Goal: Entertainment & Leisure: Consume media (video, audio)

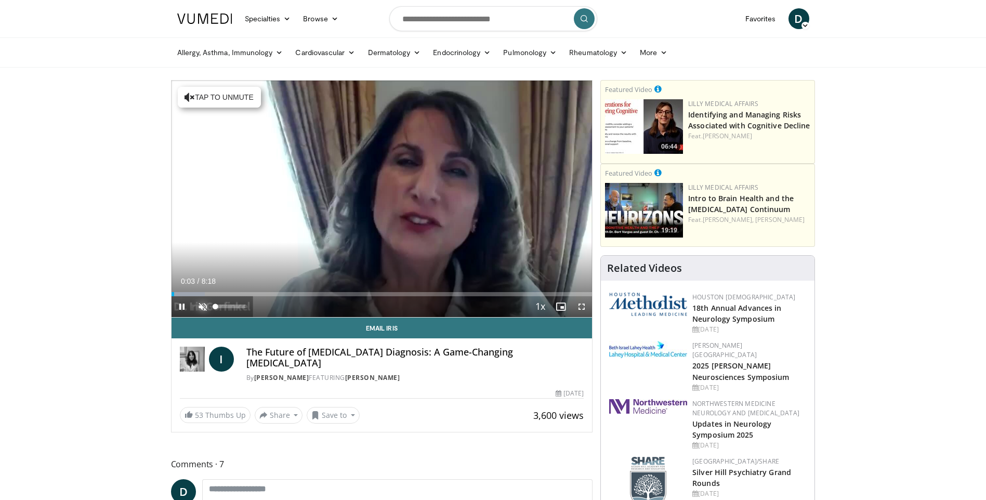
click at [202, 307] on span "Video Player" at bounding box center [202, 306] width 21 height 21
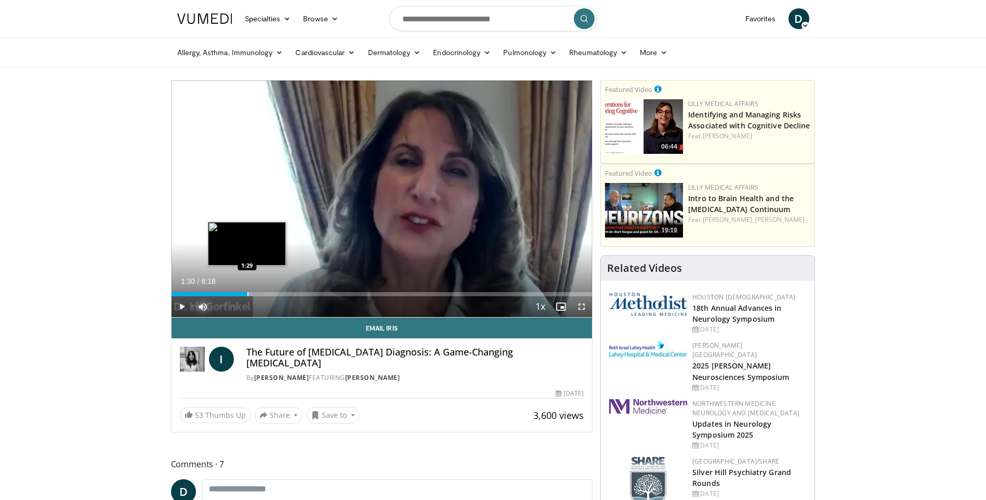
click at [247, 294] on div "Progress Bar" at bounding box center [247, 294] width 1 height 4
click at [270, 295] on video-js "**********" at bounding box center [382, 199] width 421 height 237
click at [279, 293] on div "Progress Bar" at bounding box center [279, 294] width 1 height 4
